Goal: Task Accomplishment & Management: Manage account settings

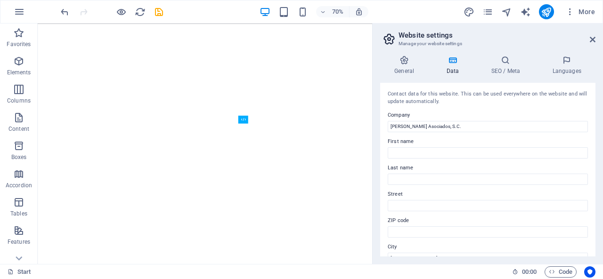
click at [12, 11] on button "button" at bounding box center [19, 11] width 23 height 23
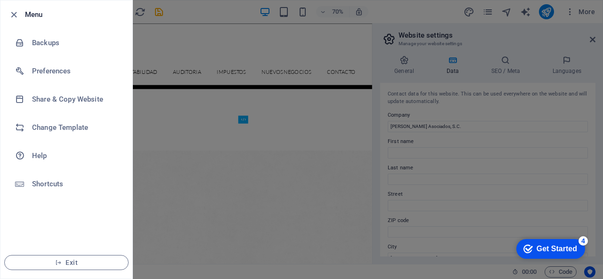
click at [273, 48] on div at bounding box center [301, 139] width 603 height 279
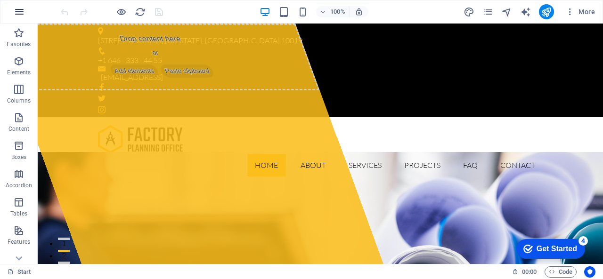
click at [17, 15] on icon "button" at bounding box center [19, 11] width 11 height 11
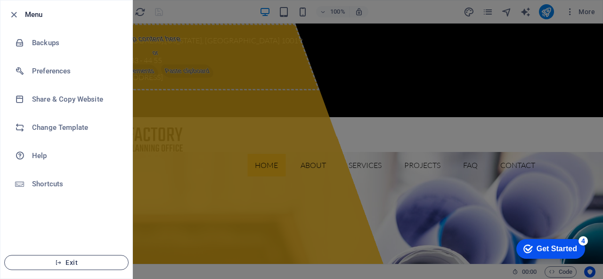
click at [63, 261] on span "Exit" at bounding box center [66, 263] width 108 height 8
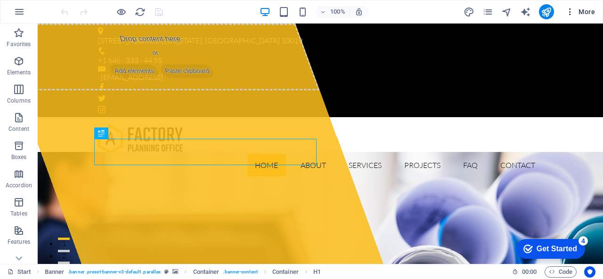
click at [582, 11] on span "More" at bounding box center [581, 11] width 30 height 9
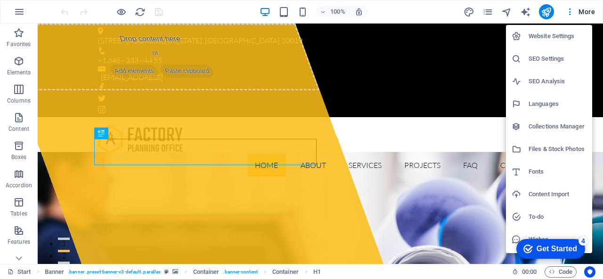
click at [200, 7] on div at bounding box center [301, 139] width 603 height 279
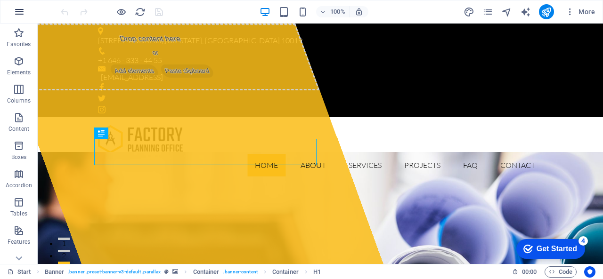
click at [16, 14] on icon "button" at bounding box center [19, 11] width 11 height 11
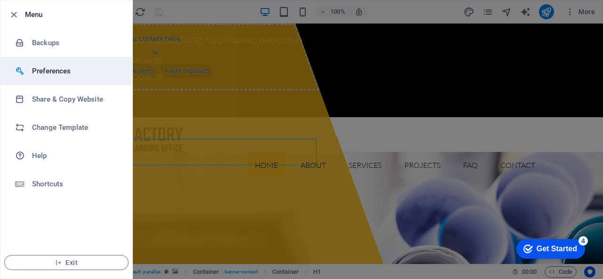
click at [49, 70] on h6 "Preferences" at bounding box center [75, 71] width 87 height 11
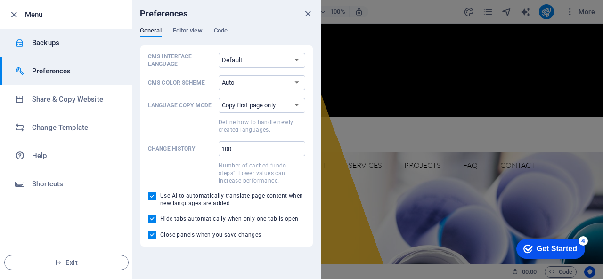
click at [43, 37] on h6 "Backups" at bounding box center [75, 42] width 87 height 11
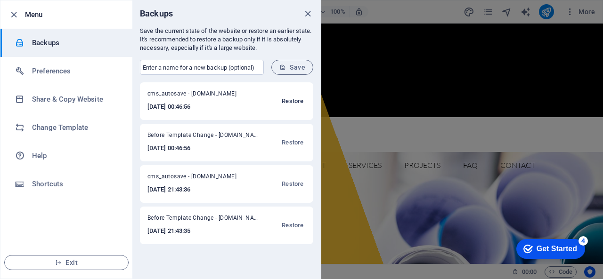
click at [299, 100] on span "Restore" at bounding box center [293, 101] width 22 height 11
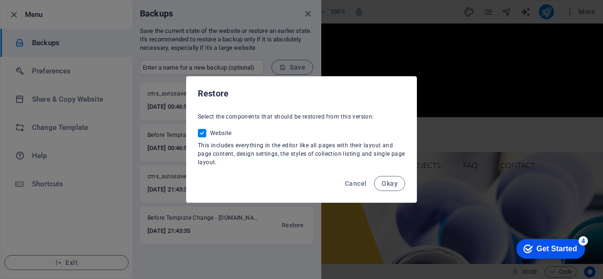
drag, startPoint x: 386, startPoint y: 181, endPoint x: 383, endPoint y: 185, distance: 5.0
click at [385, 182] on span "Okay" at bounding box center [390, 184] width 16 height 8
